Goal: Information Seeking & Learning: Find specific fact

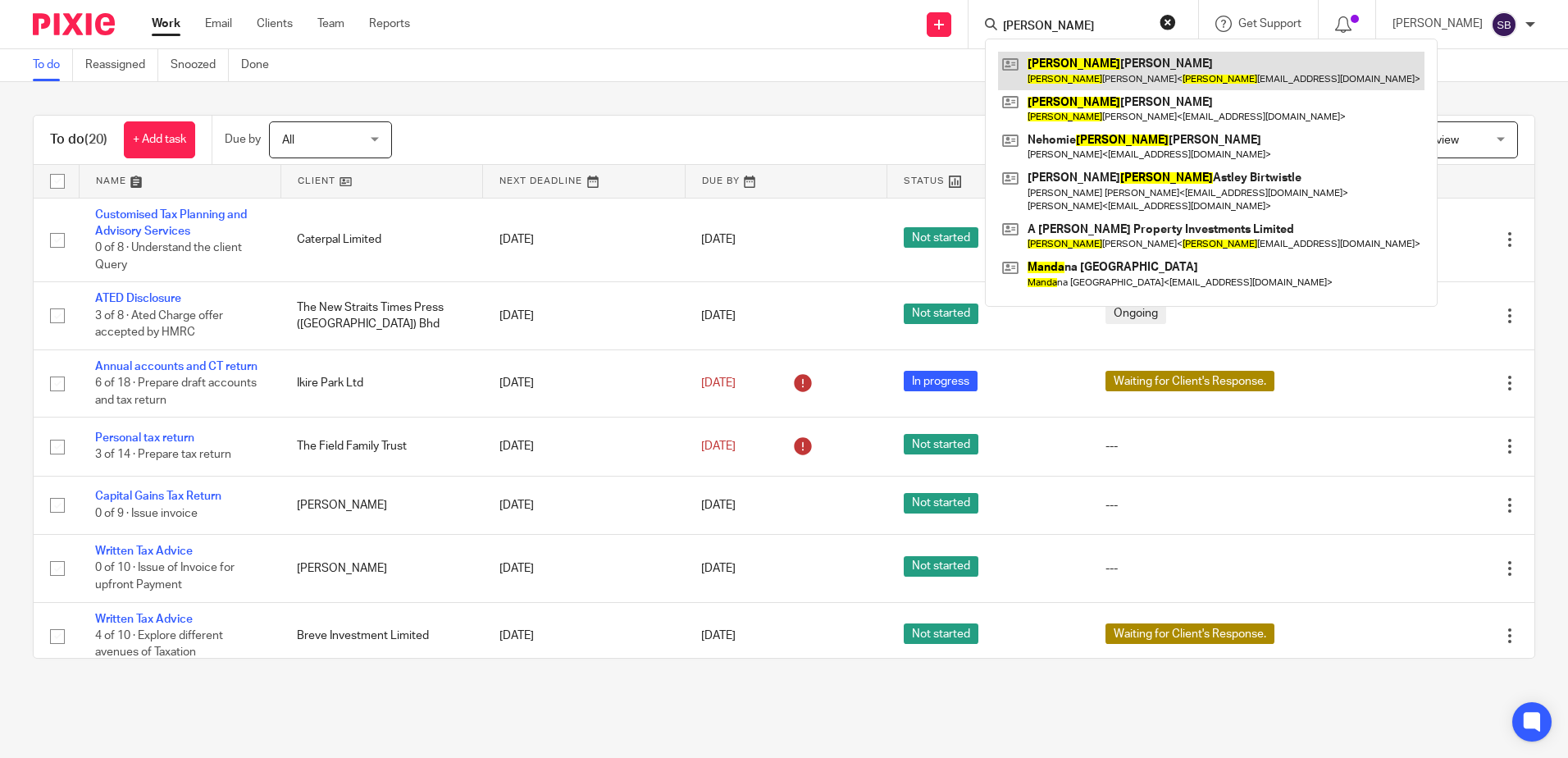
type input "amanda"
click at [1115, 90] on link at bounding box center [1211, 109] width 426 height 38
click at [1106, 68] on link at bounding box center [1211, 70] width 426 height 38
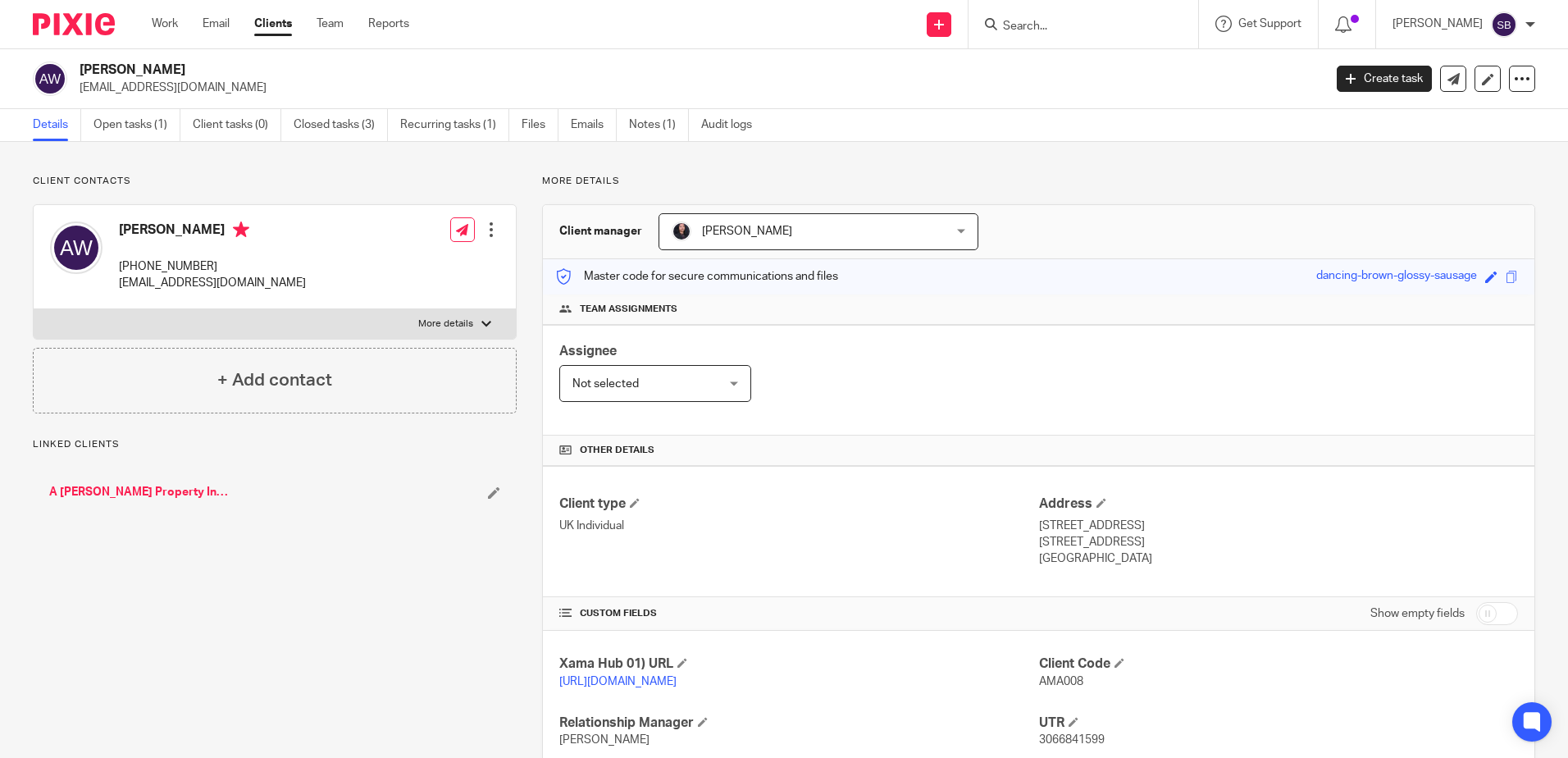
click at [156, 135] on link "Open tasks (1)" at bounding box center [137, 125] width 87 height 32
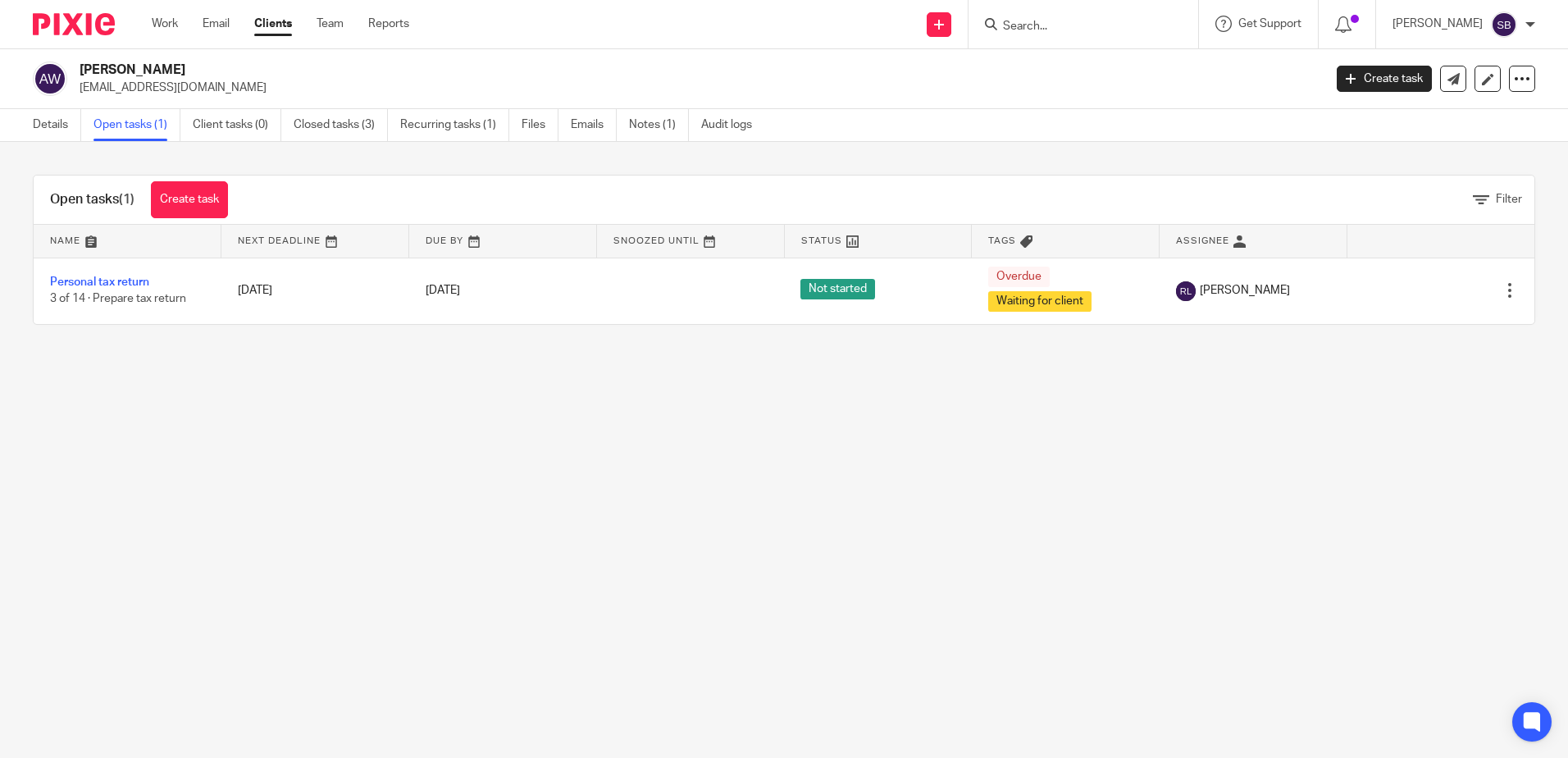
click at [711, 416] on main "Amanda Jane Williams amandaw70@aol.com Create task Update from Companies House …" at bounding box center [784, 379] width 1568 height 758
click at [334, 115] on link "Closed tasks (3)" at bounding box center [341, 125] width 94 height 32
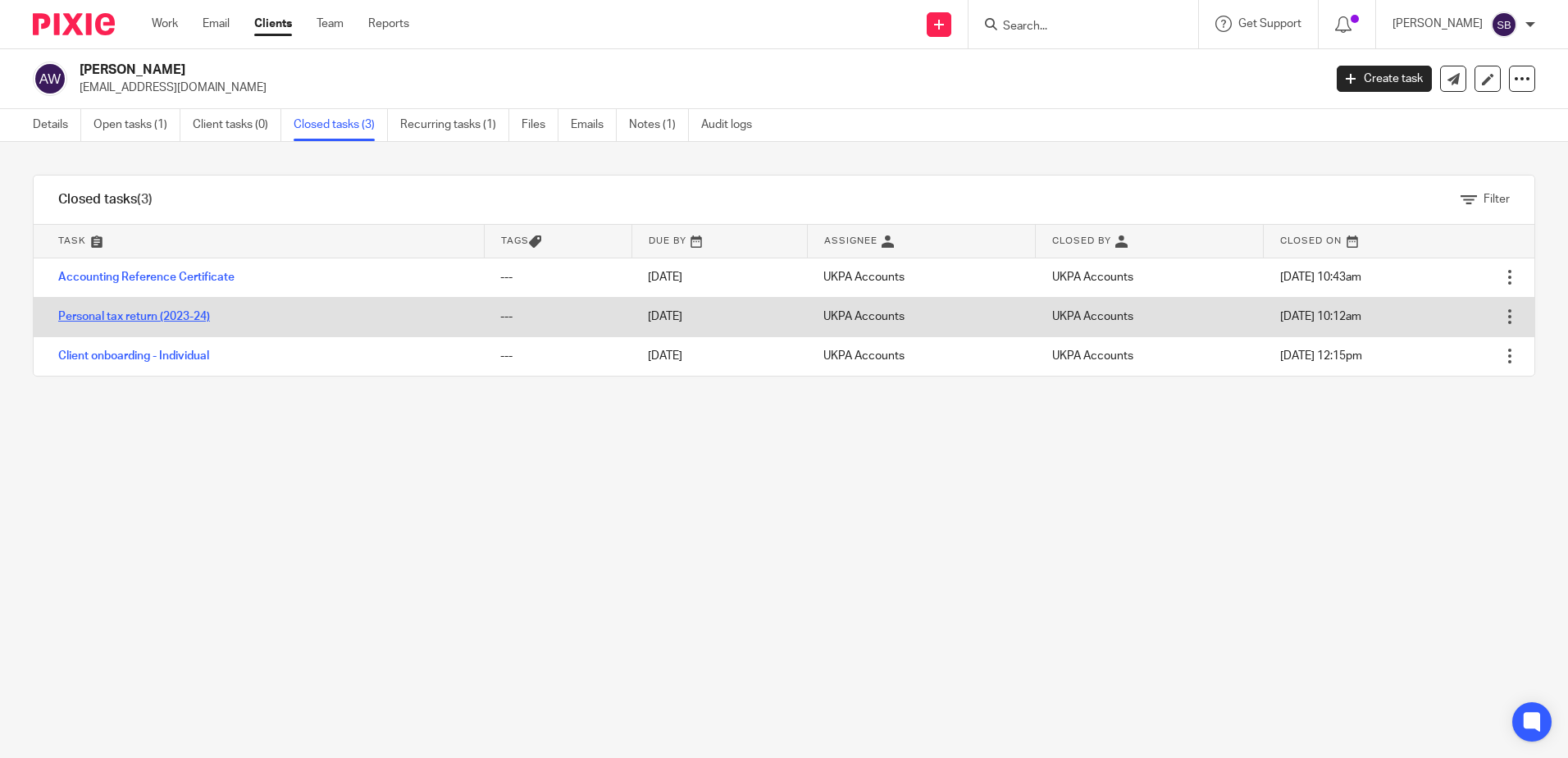
click at [138, 312] on link "Personal tax return (2023-24)" at bounding box center [134, 316] width 152 height 12
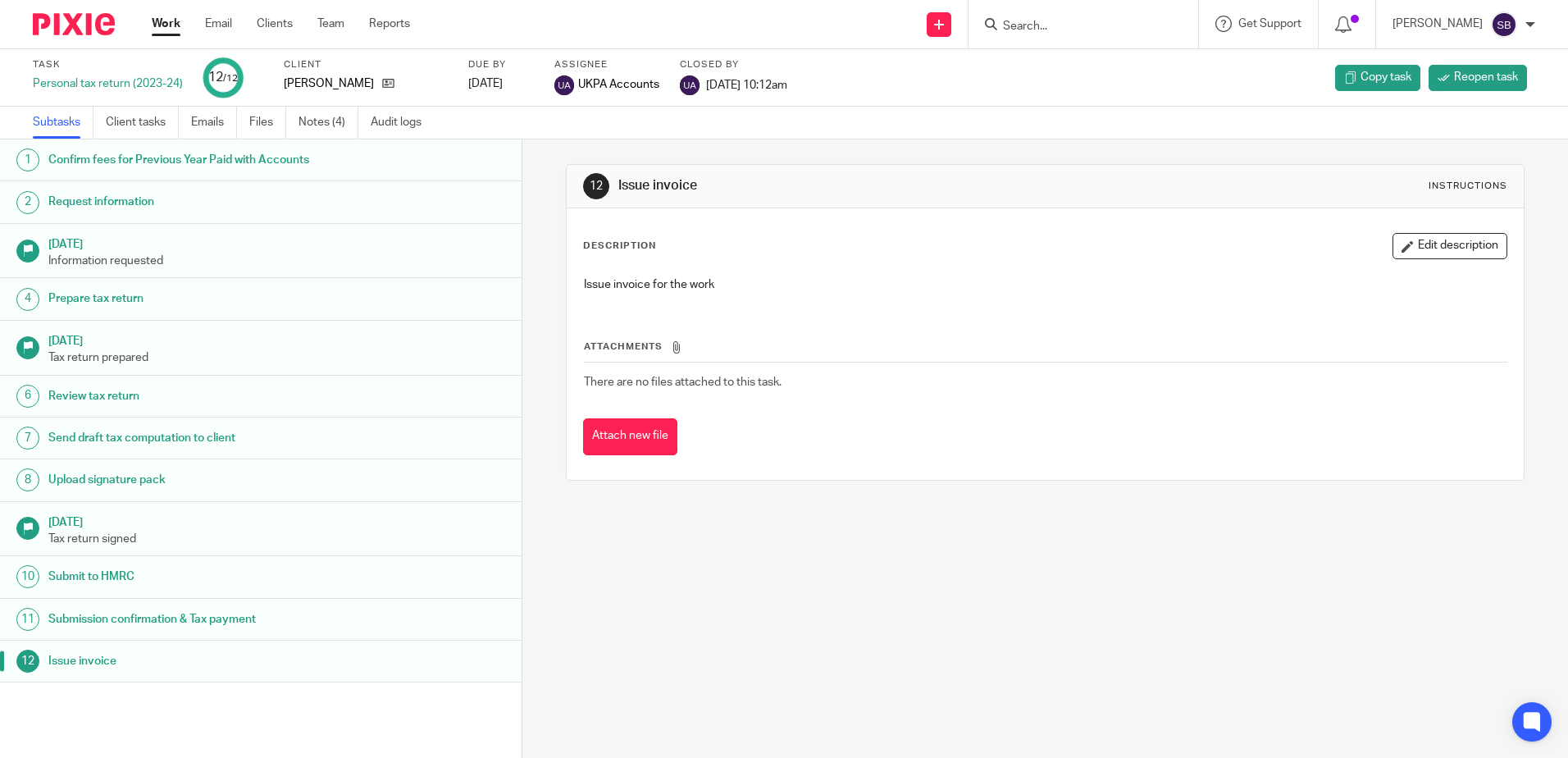
click at [131, 620] on h1 "Submission confirmation & Tax payment" at bounding box center [201, 619] width 305 height 24
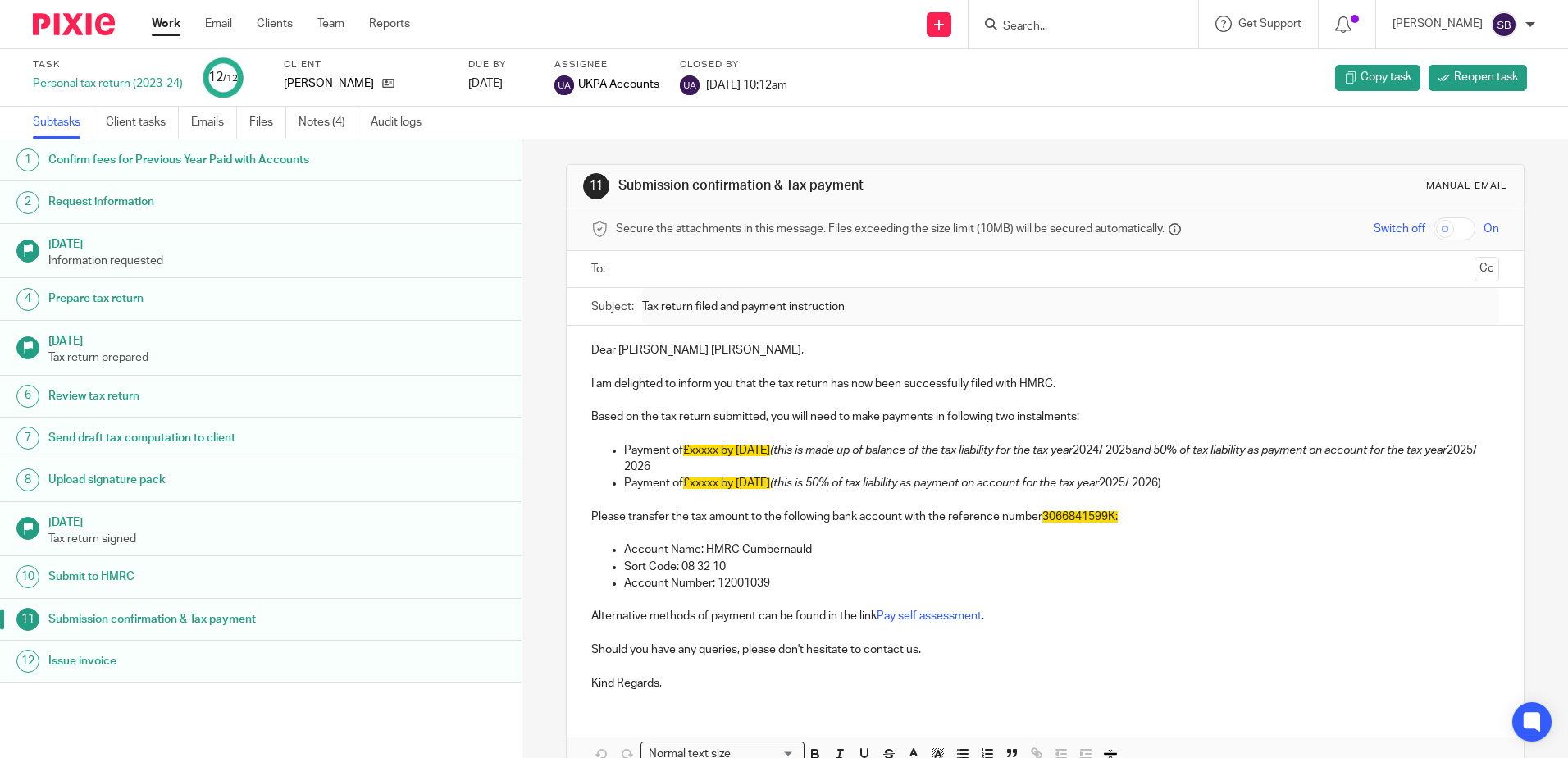
click at [768, 463] on p "Payment of £xxxxx by 31 January 2026 (this is made up of balance of the tax lia…" at bounding box center [1061, 458] width 874 height 33
drag, startPoint x: 735, startPoint y: 446, endPoint x: 825, endPoint y: 450, distance: 90.1
click at [825, 450] on p "Payment of £xxxxx by 31 January 2026 (this is made up of balance of the tax lia…" at bounding box center [1061, 458] width 874 height 33
click at [825, 450] on em "(this is made up of balance of the tax liability for the tax year" at bounding box center [921, 450] width 303 height 12
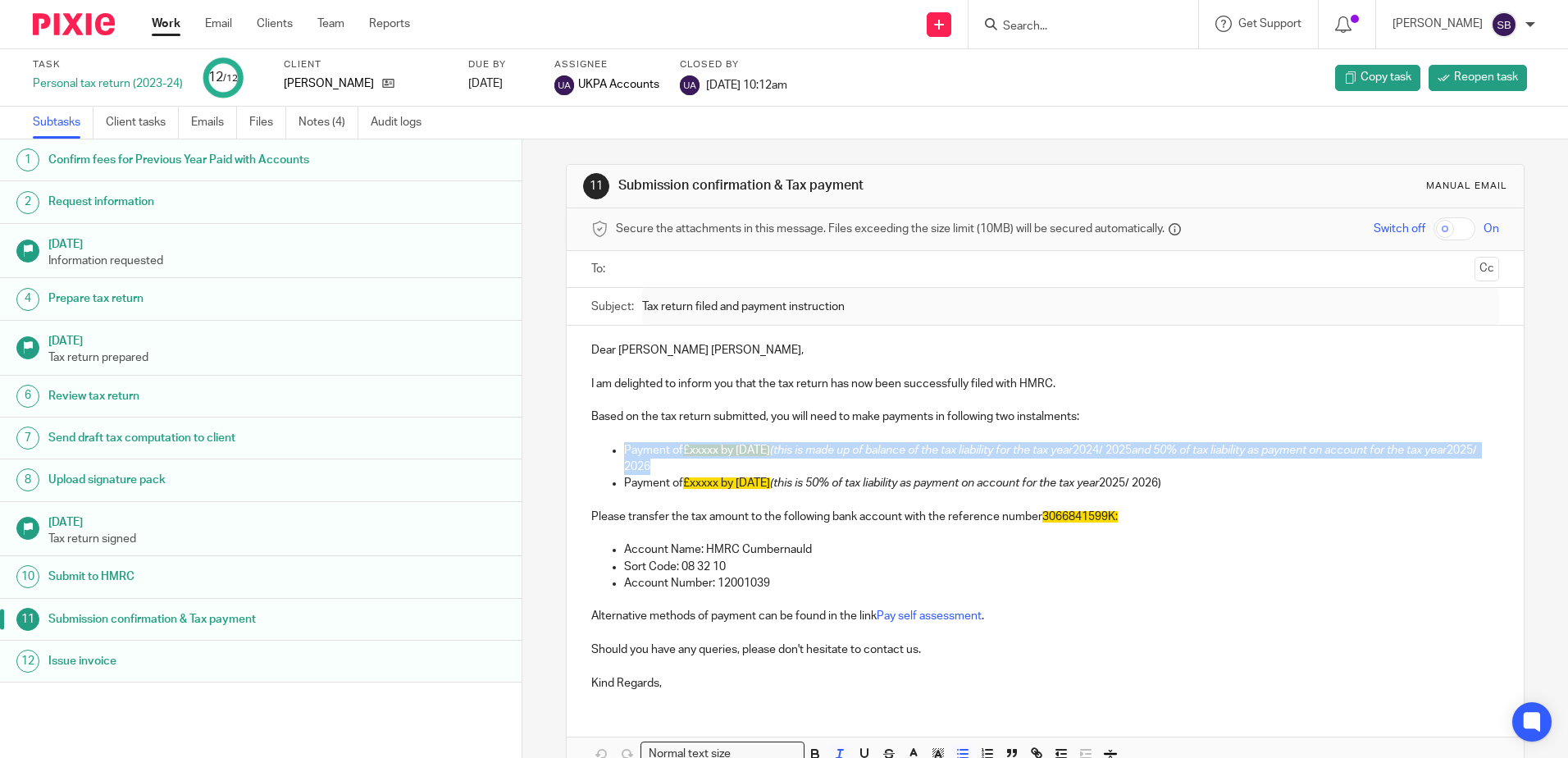
click at [825, 450] on em "(this is made up of balance of the tax liability for the tax year" at bounding box center [921, 450] width 303 height 12
click at [832, 470] on p "Payment of £xxxxx by 31 January 2026 (this is made up of balance of the tax lia…" at bounding box center [1061, 458] width 874 height 33
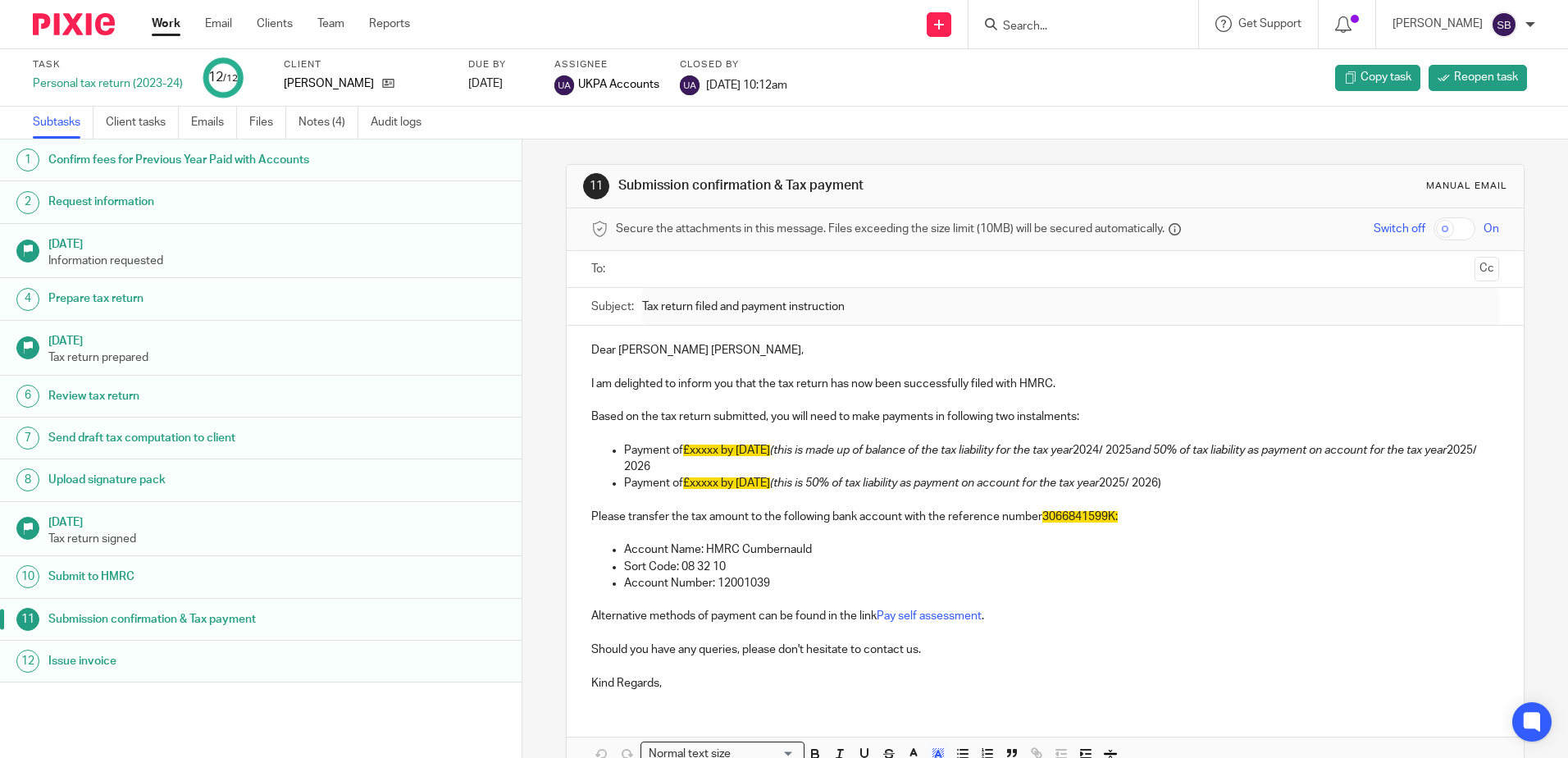
click at [1069, 513] on span "3066841599K:" at bounding box center [1080, 517] width 76 height 12
click at [1031, 536] on p at bounding box center [1045, 533] width 907 height 16
